Goal: Check status: Check status

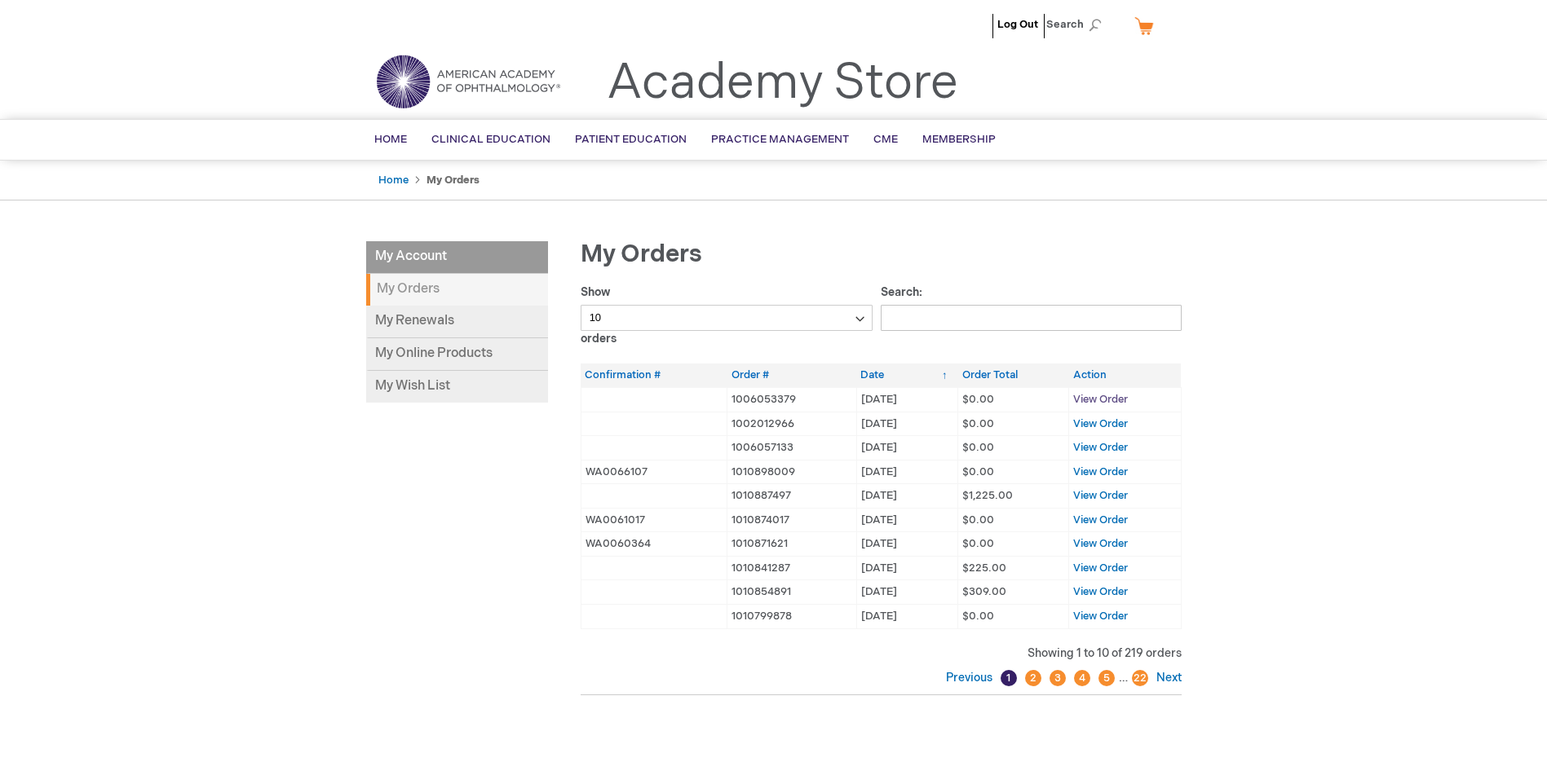
click at [1095, 396] on span "View Order" at bounding box center [1101, 399] width 55 height 13
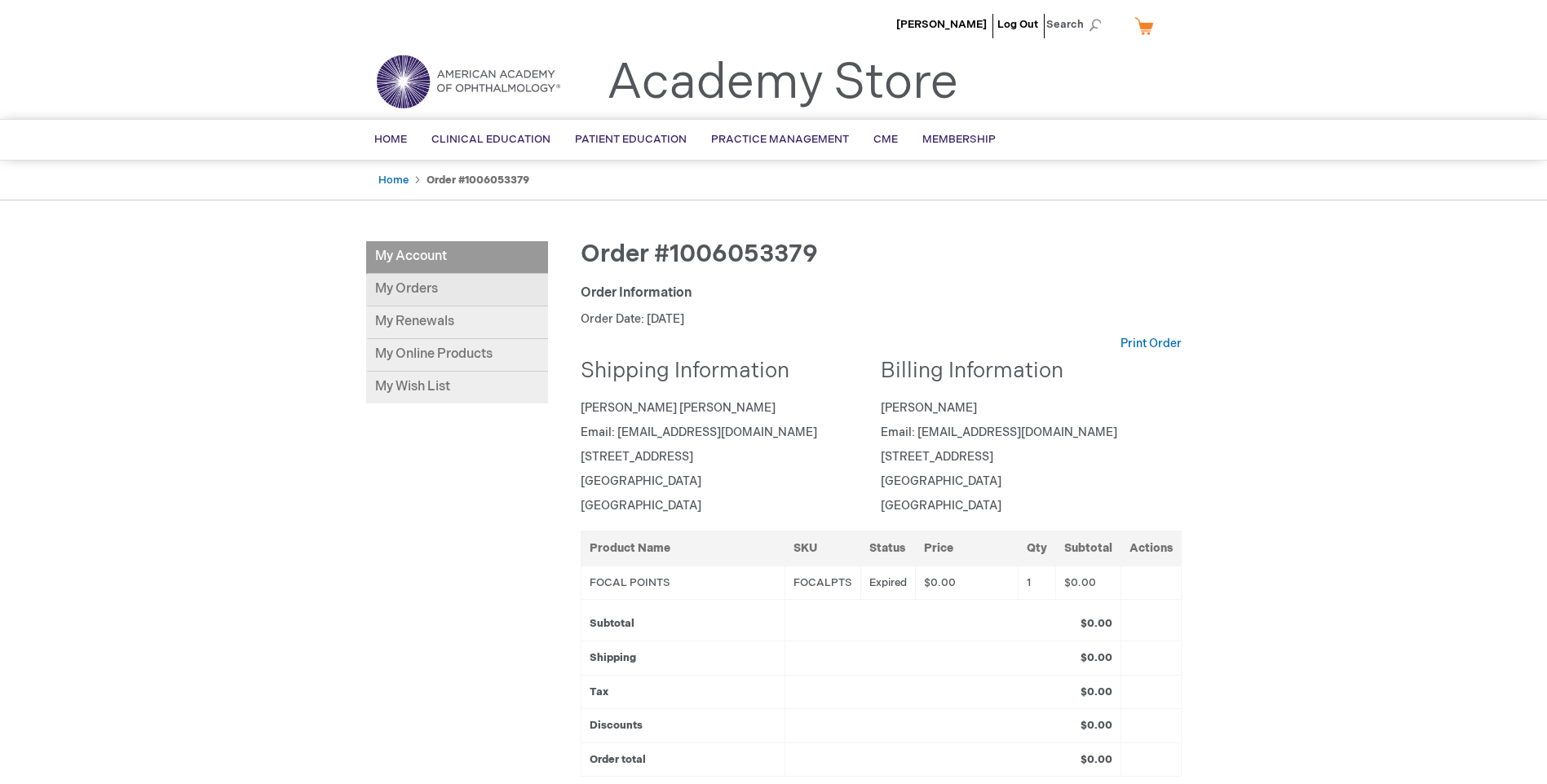
click at [415, 282] on link "My Orders" at bounding box center [457, 290] width 182 height 32
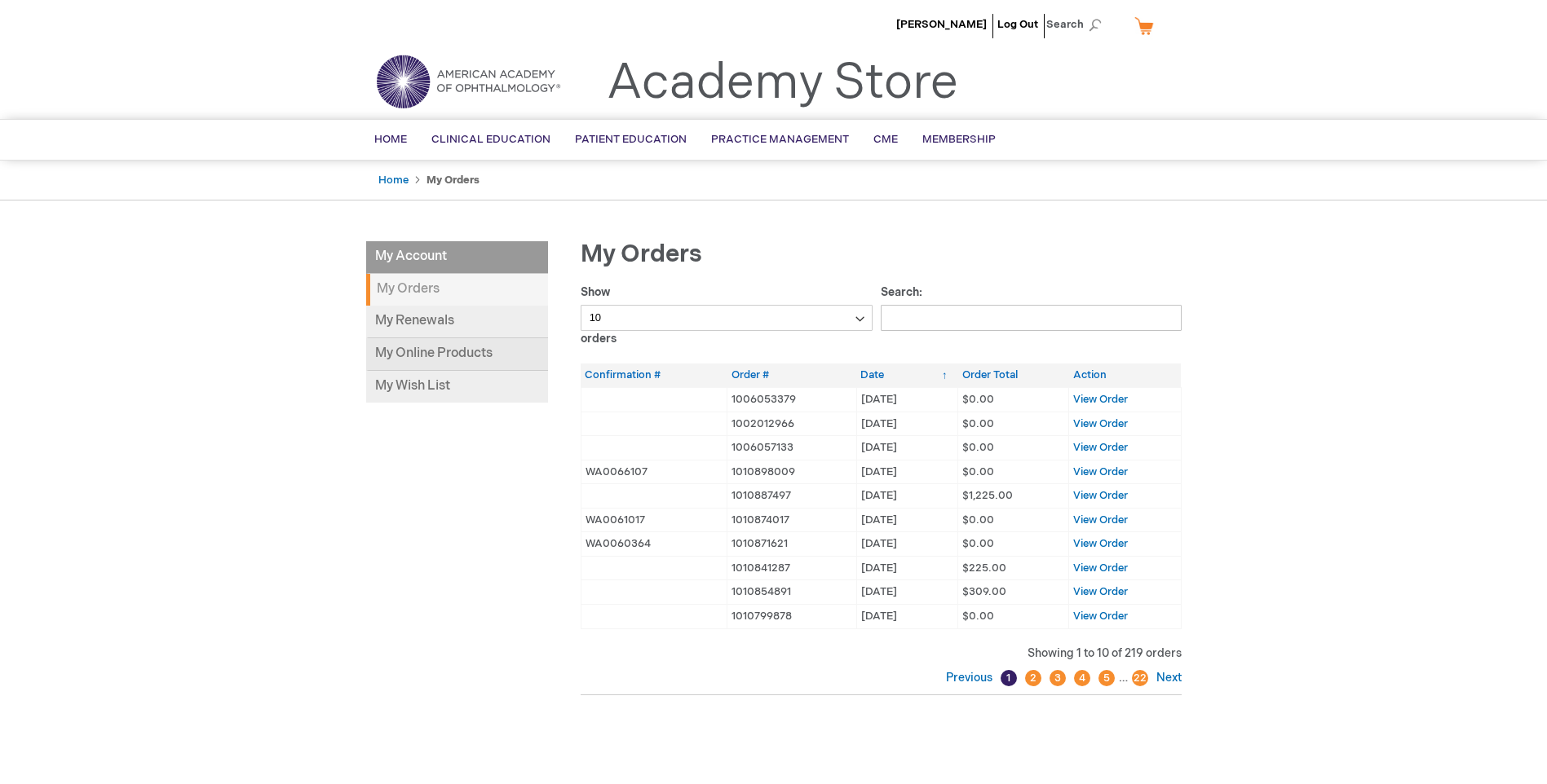
click at [456, 347] on link "My Online Products" at bounding box center [457, 354] width 182 height 32
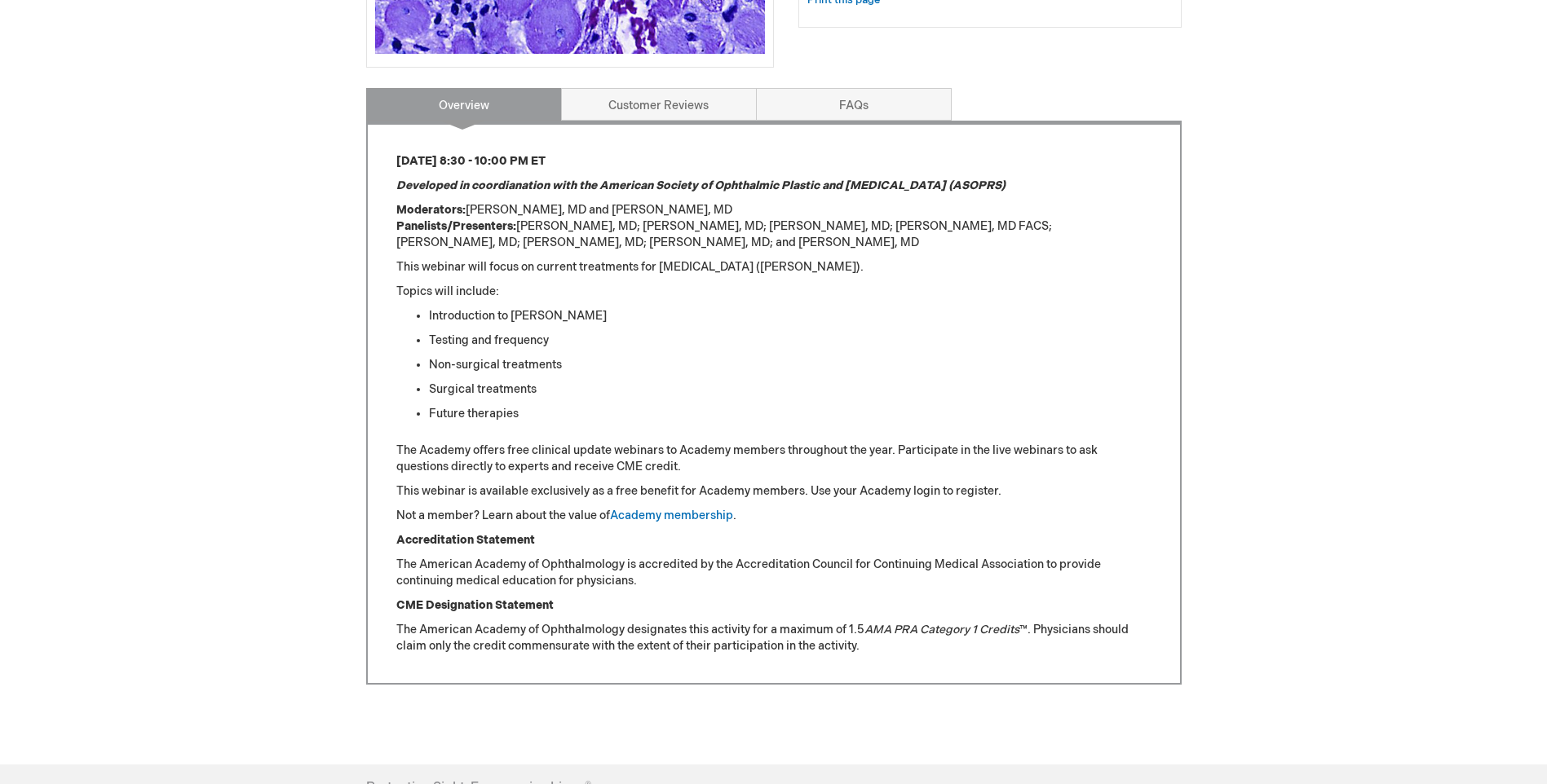
scroll to position [652, 0]
